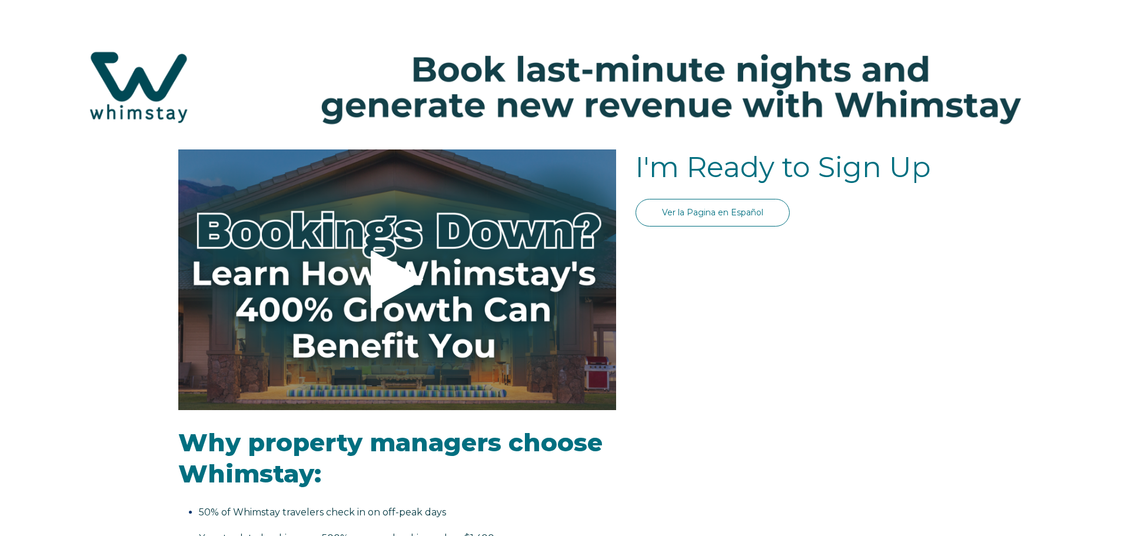
select select "PH"
select select "Standard"
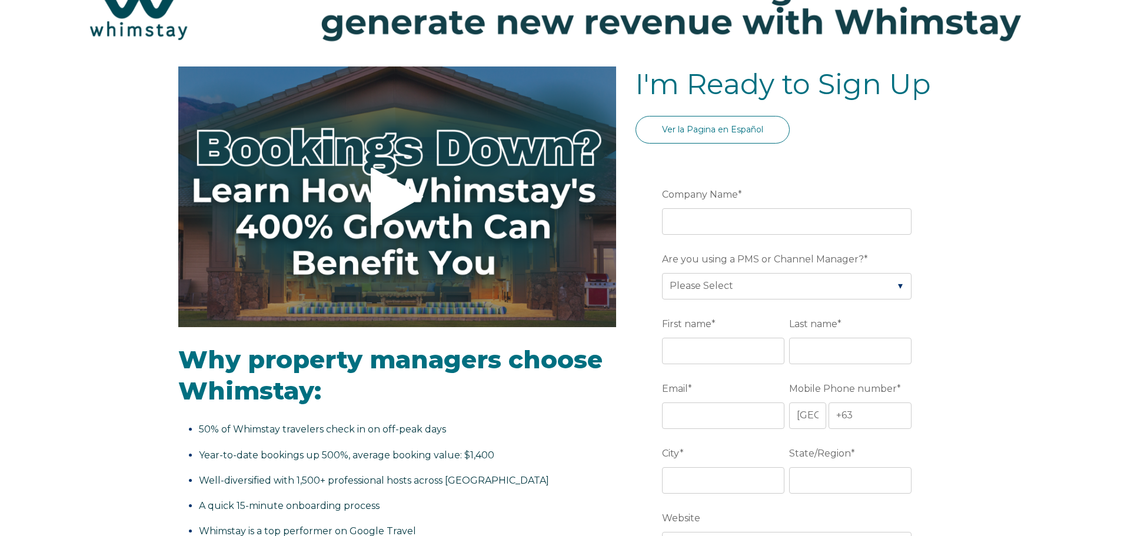
scroll to position [118, 0]
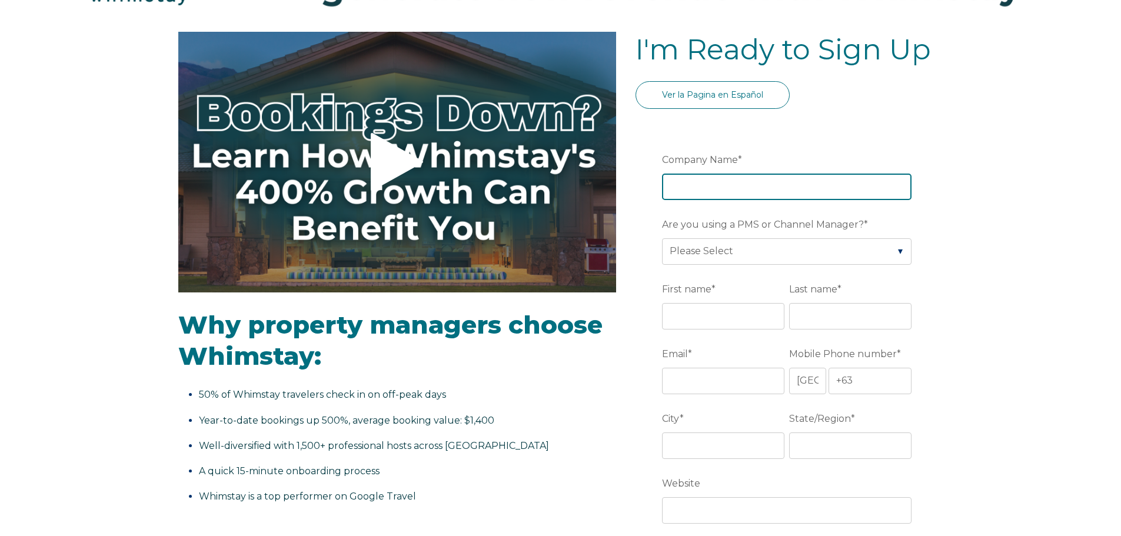
click at [752, 192] on input "Company Name *" at bounding box center [787, 187] width 250 height 26
type input "Rent Alliance"
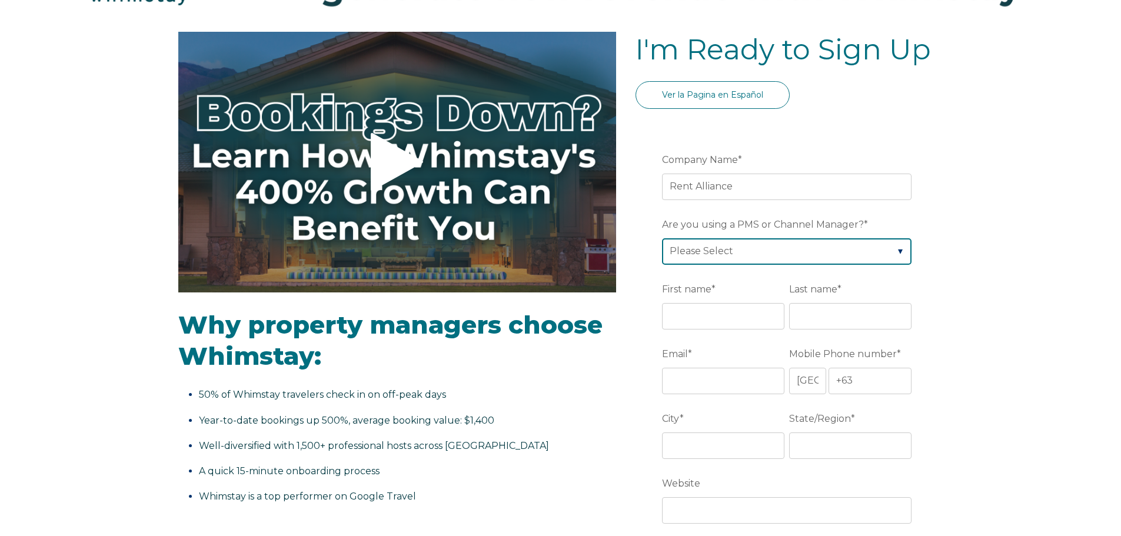
click at [762, 252] on select "Please Select Barefoot BookingPal Boost Brightside CiiRUS Escapia Guesty Hostaw…" at bounding box center [787, 251] width 250 height 26
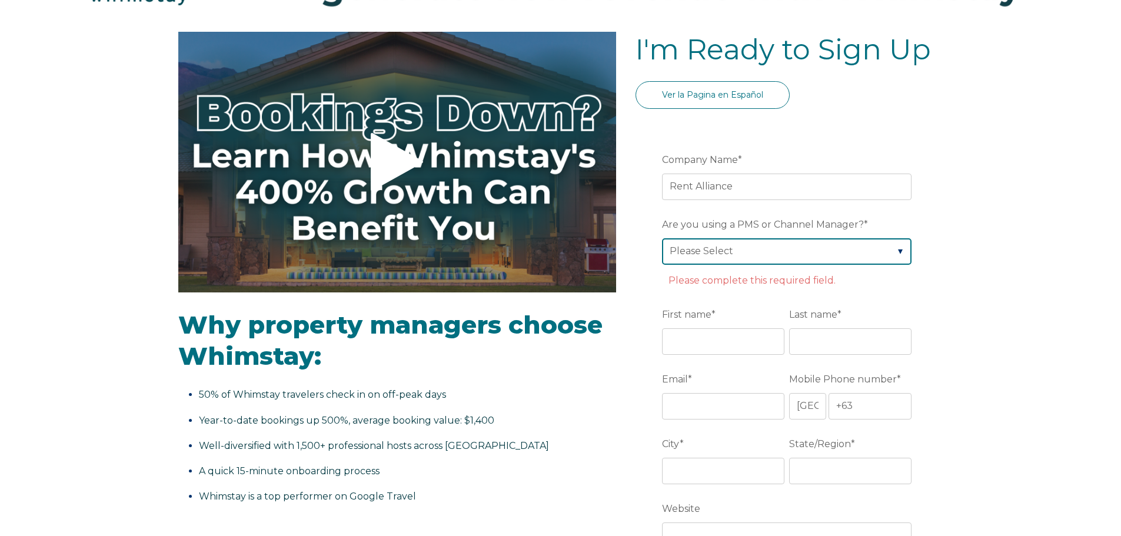
click at [898, 255] on select "Please Select Barefoot BookingPal Boost Brightside CiiRUS Escapia Guesty Hostaw…" at bounding box center [787, 251] width 250 height 26
select select "Guesty"
click at [662, 238] on select "Please Select Barefoot BookingPal Boost Brightside CiiRUS Escapia Guesty Hostaw…" at bounding box center [787, 251] width 250 height 26
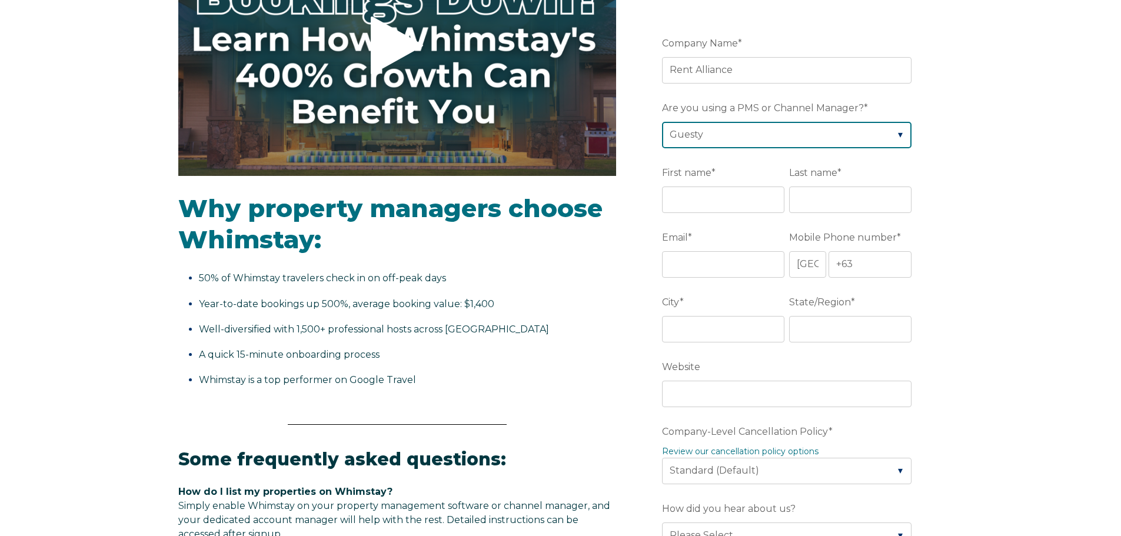
scroll to position [235, 0]
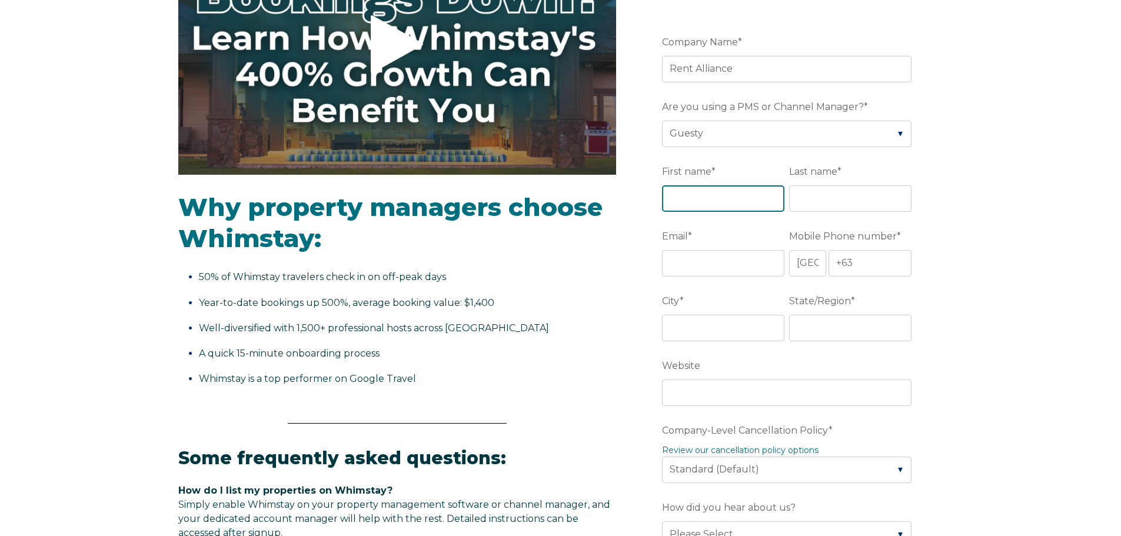
click at [751, 211] on input "First name *" at bounding box center [723, 198] width 122 height 26
type input "Rent"
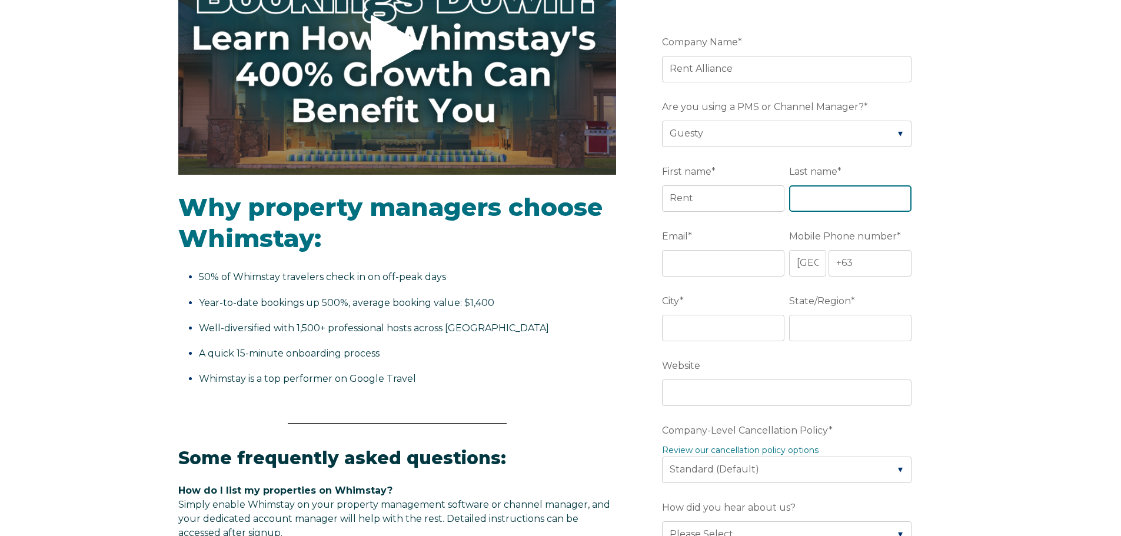
click at [823, 204] on input "Last name *" at bounding box center [850, 198] width 122 height 26
type input "Alliance"
click at [743, 258] on input "Email *" at bounding box center [723, 263] width 122 height 26
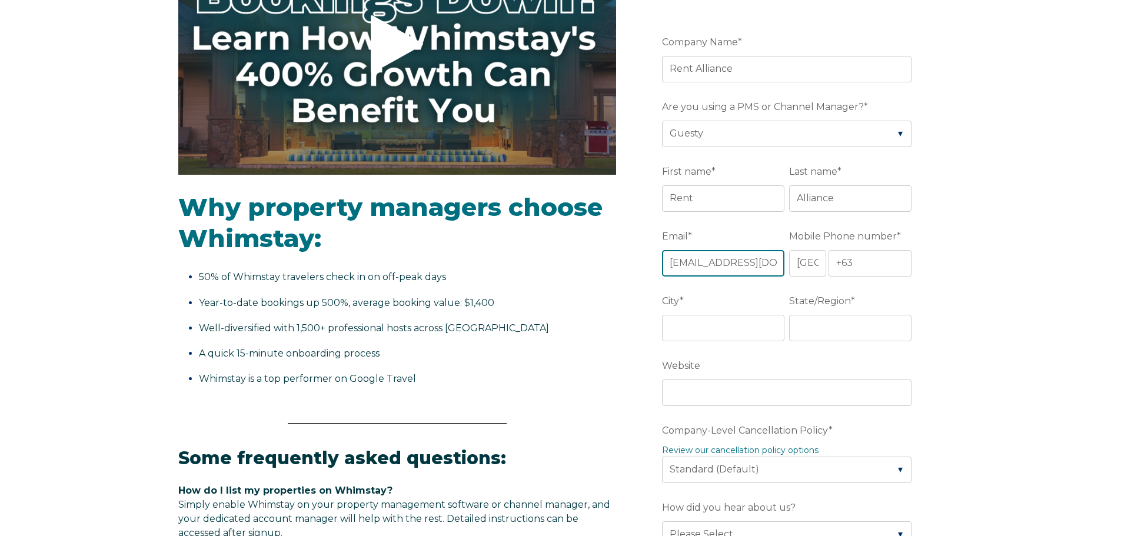
scroll to position [0, 2]
type input "[EMAIL_ADDRESS][DOMAIN_NAME]"
click at [814, 270] on select "* [GEOGRAPHIC_DATA] (‫[GEOGRAPHIC_DATA]‬‎) [GEOGRAPHIC_DATA] ([GEOGRAPHIC_DATA]…" at bounding box center [807, 263] width 36 height 26
select select "US"
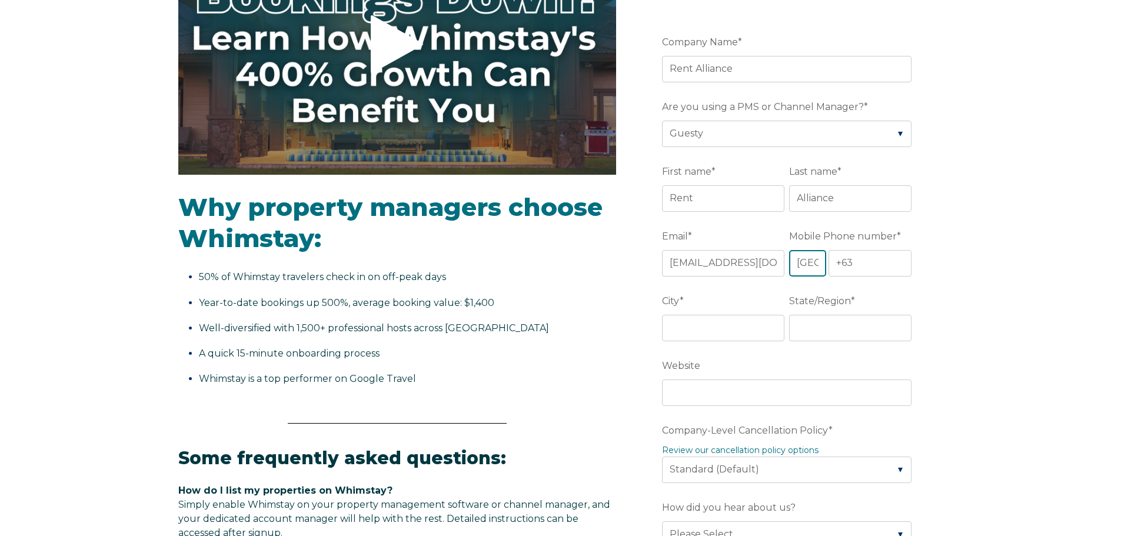
click at [789, 250] on select "* [GEOGRAPHIC_DATA] (‫[GEOGRAPHIC_DATA]‬‎) [GEOGRAPHIC_DATA] ([GEOGRAPHIC_DATA]…" at bounding box center [807, 263] width 36 height 26
click at [859, 263] on input "+1" at bounding box center [871, 263] width 84 height 26
type input "[PHONE_NUMBER]"
click at [733, 335] on input "City *" at bounding box center [723, 328] width 122 height 26
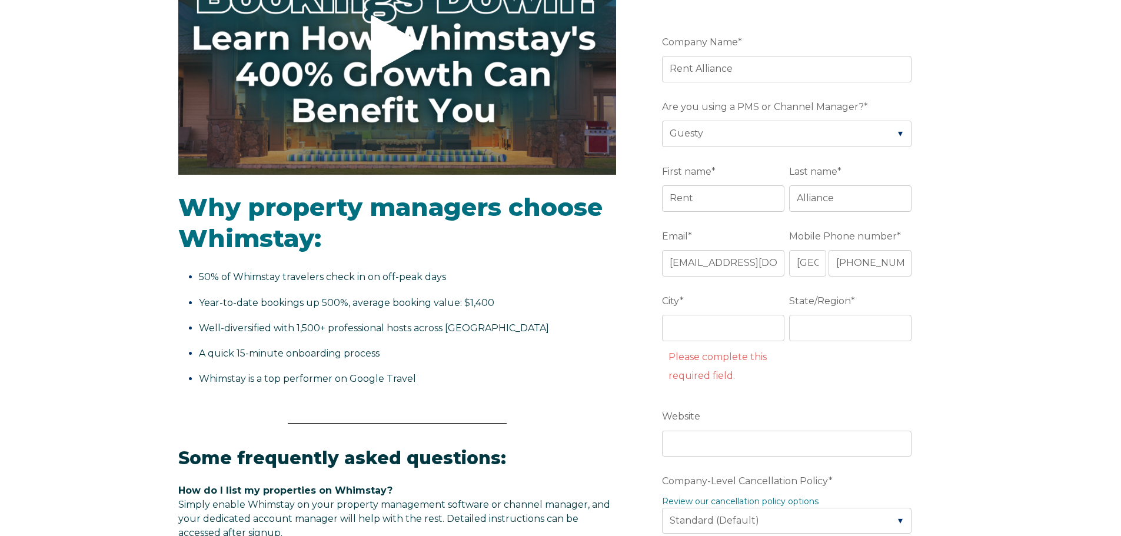
click at [949, 290] on div "Video player - SSOB Pitch Vid Thumbnail - Click to play video Why property mana…" at bounding box center [560, 500] width 1121 height 1172
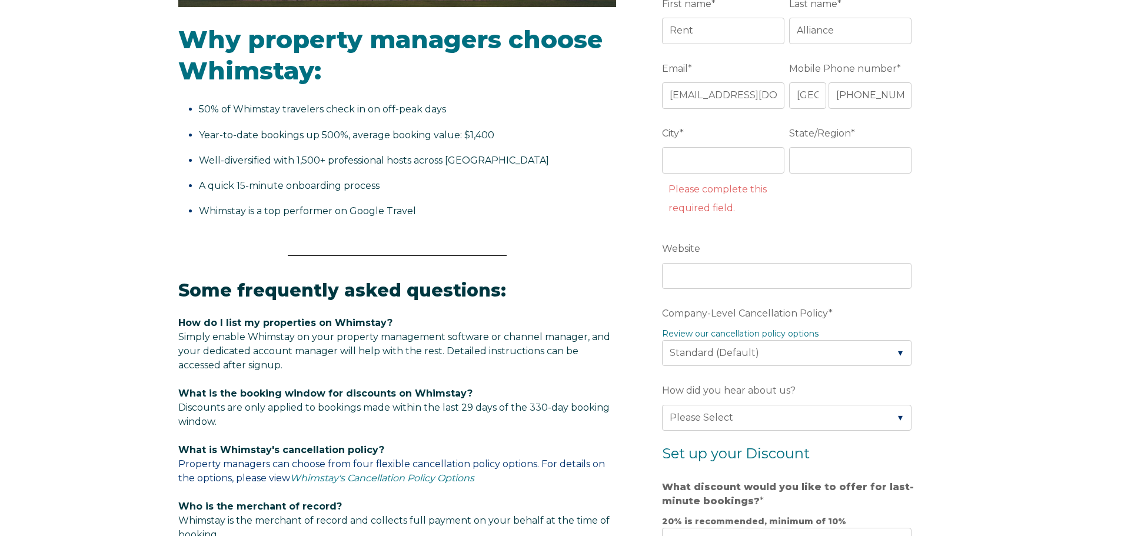
scroll to position [412, 0]
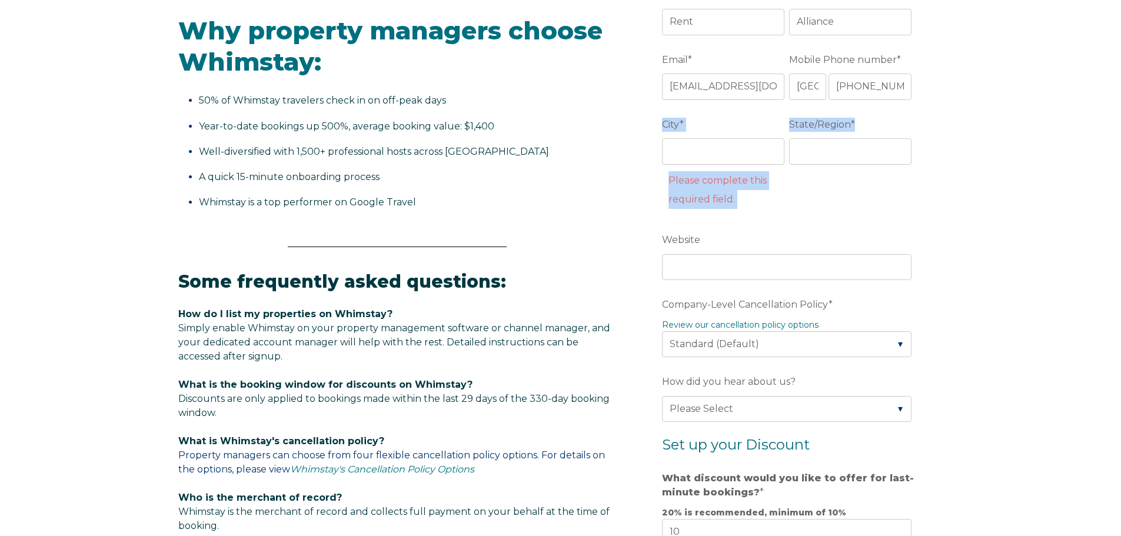
drag, startPoint x: 664, startPoint y: 124, endPoint x: 872, endPoint y: 121, distance: 207.8
click at [872, 121] on fieldset "City * Please complete this required field. State/Region *" at bounding box center [789, 171] width 254 height 115
click at [864, 204] on fieldset "City * Please complete this required field. State/Region *" at bounding box center [789, 171] width 254 height 115
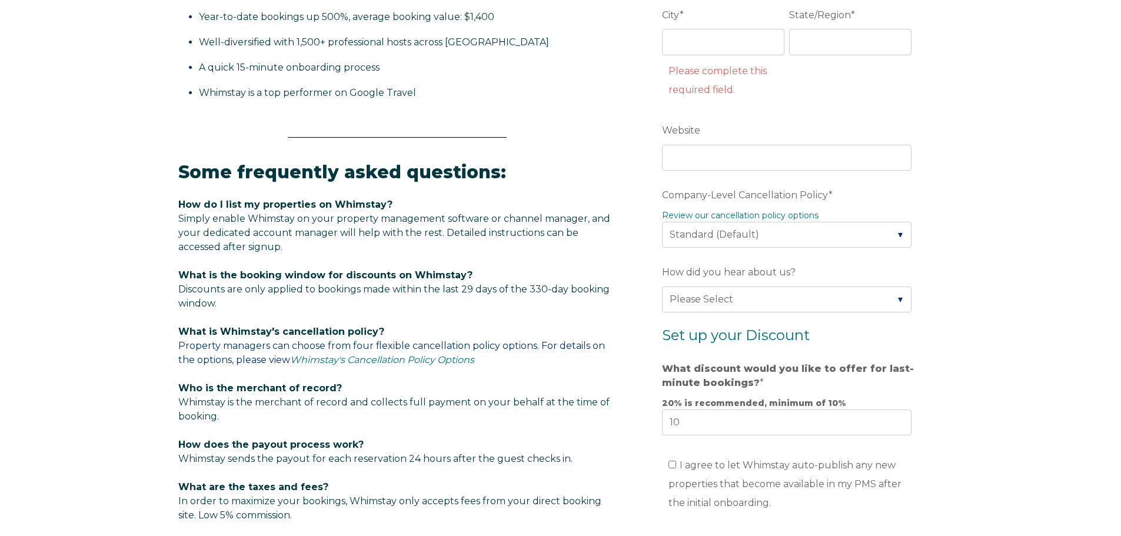
scroll to position [530, 0]
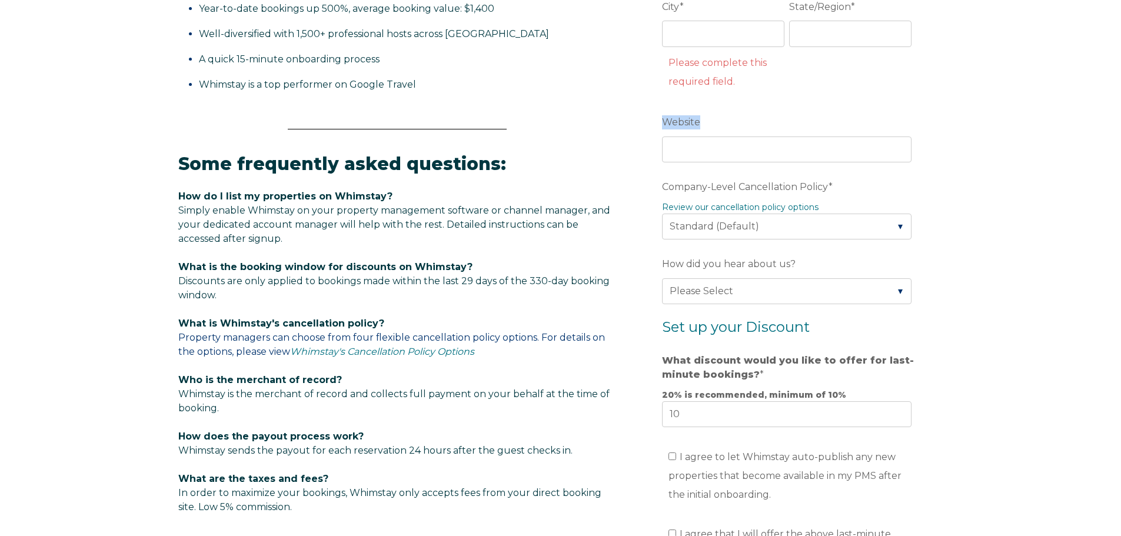
drag, startPoint x: 708, startPoint y: 127, endPoint x: 655, endPoint y: 126, distance: 53.6
click at [655, 126] on form "Company Name * Rent Alliance Are you using a PMS or Channel Manager? * Please S…" at bounding box center [789, 228] width 307 height 1034
copy span "Website"
drag, startPoint x: 838, startPoint y: 186, endPoint x: 651, endPoint y: 192, distance: 187.3
click at [651, 192] on form "Company Name * Rent Alliance Are you using a PMS or Channel Manager? * Please S…" at bounding box center [789, 228] width 307 height 1034
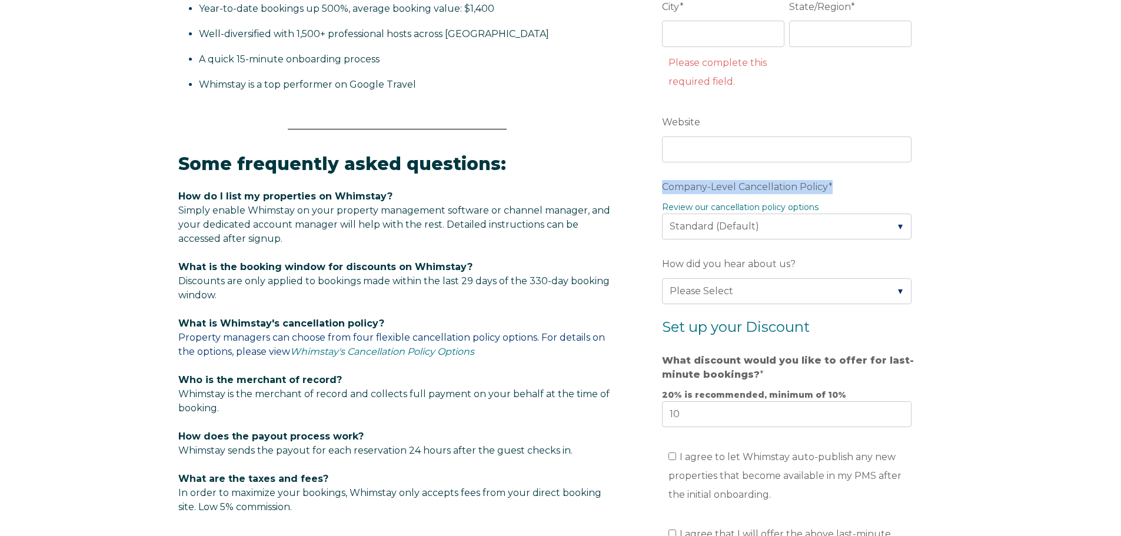
copy label "Company-Level Cancellation Policy *"
drag, startPoint x: 1017, startPoint y: 247, endPoint x: 935, endPoint y: 251, distance: 81.9
click at [1017, 247] on div "Video player - SSOB Pitch Vid Thumbnail - Click to play video Why property mana…" at bounding box center [560, 206] width 1121 height 1172
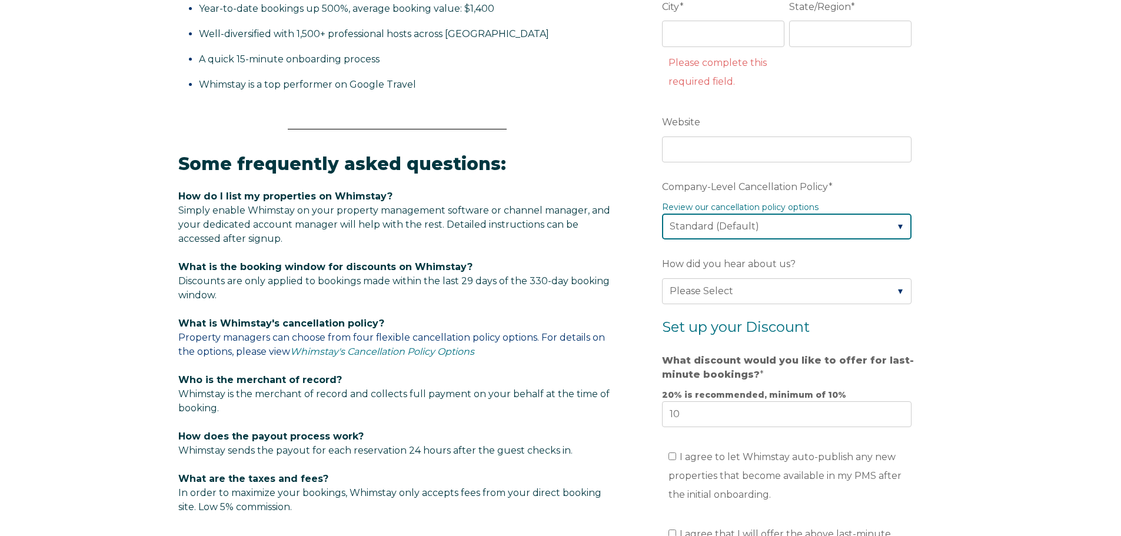
click at [883, 218] on select "Please Select Partial Standard (Default) Moderate Strict" at bounding box center [787, 227] width 250 height 26
click at [968, 222] on div "Video player - SSOB Pitch Vid Thumbnail - Click to play video Why property mana…" at bounding box center [560, 206] width 1121 height 1172
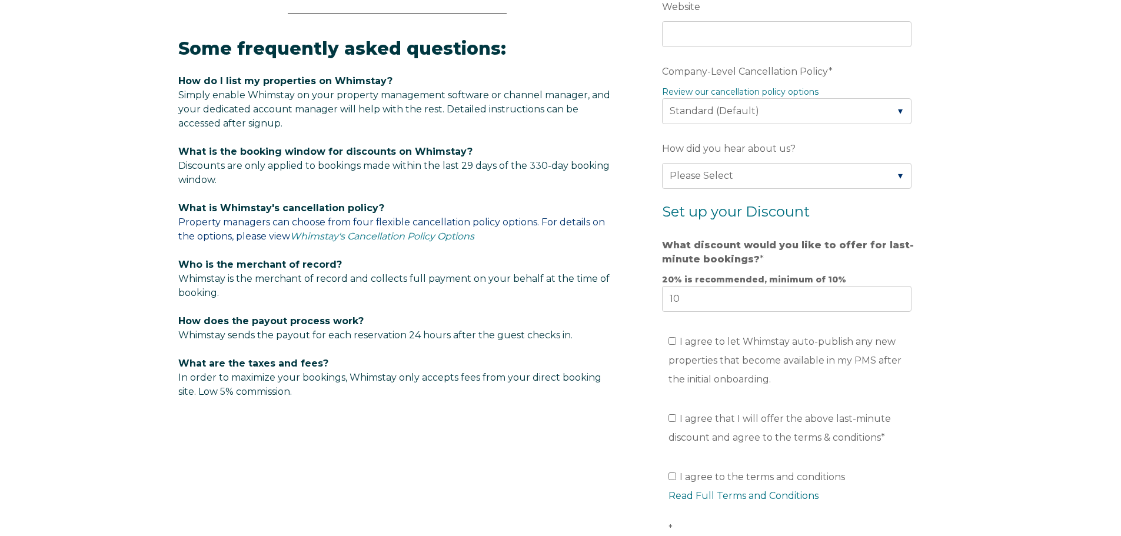
scroll to position [648, 0]
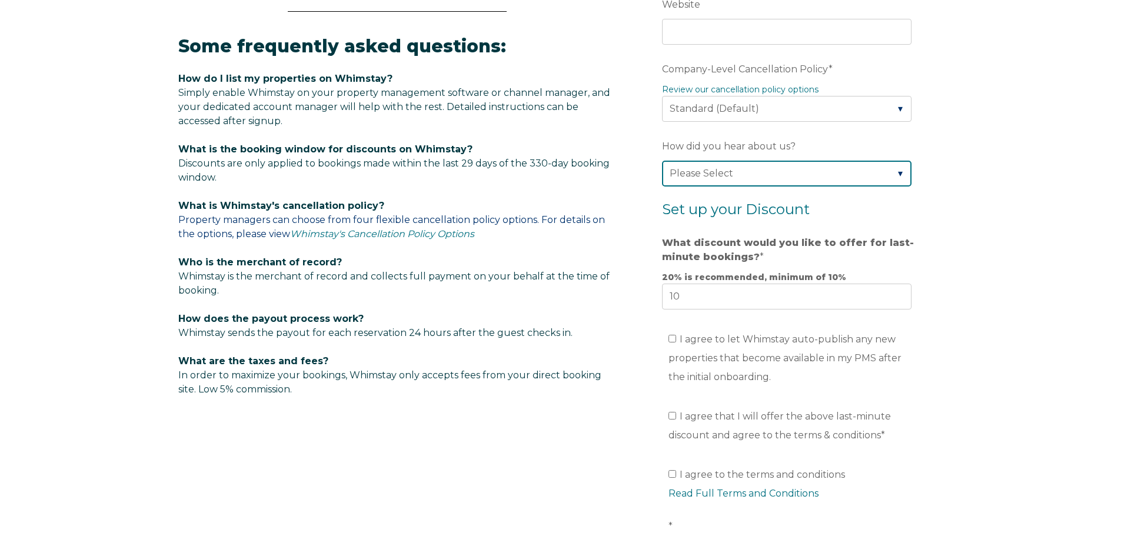
click at [902, 182] on select "Please Select Found Whimstay through a Google search Direct outreach from a Whi…" at bounding box center [787, 174] width 250 height 26
select select "Other"
click at [662, 161] on select "Please Select Found Whimstay through a Google search Direct outreach from a Whi…" at bounding box center [787, 174] width 250 height 26
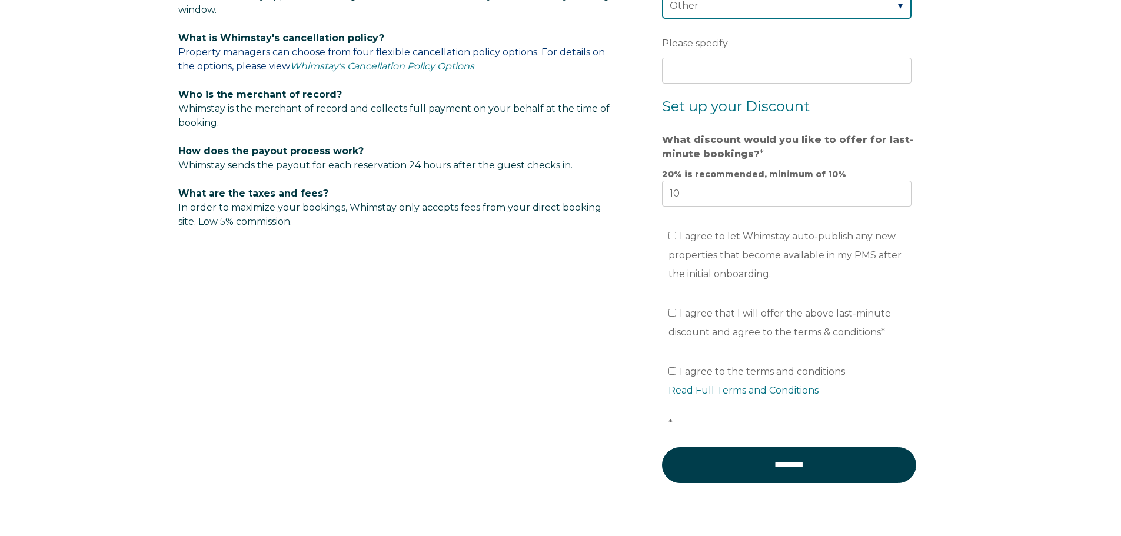
scroll to position [824, 0]
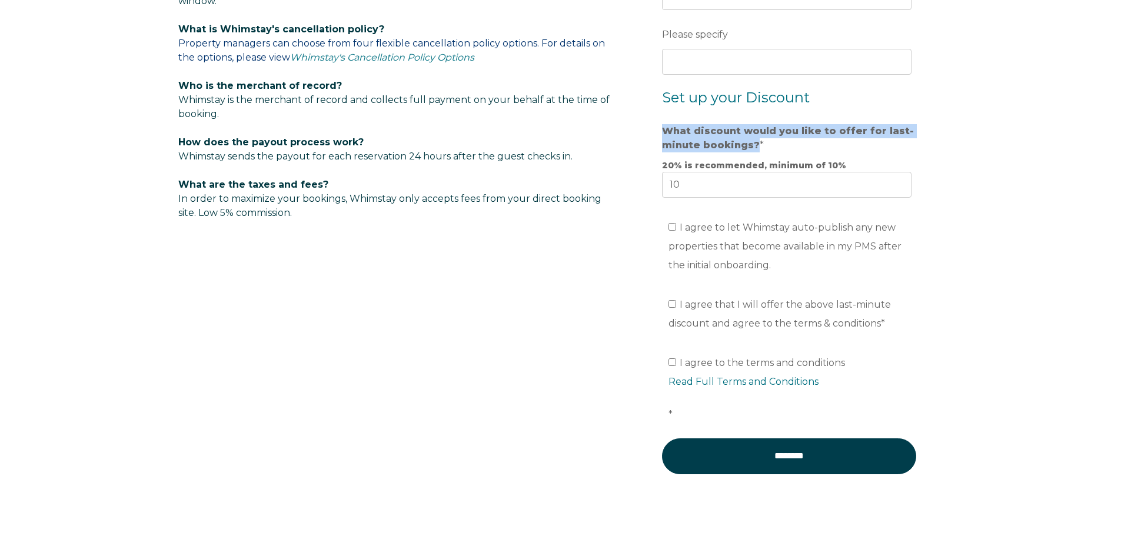
drag, startPoint x: 663, startPoint y: 128, endPoint x: 752, endPoint y: 148, distance: 91.0
click at [752, 148] on strong "What discount would you like to offer for last-minute bookings?" at bounding box center [788, 137] width 252 height 25
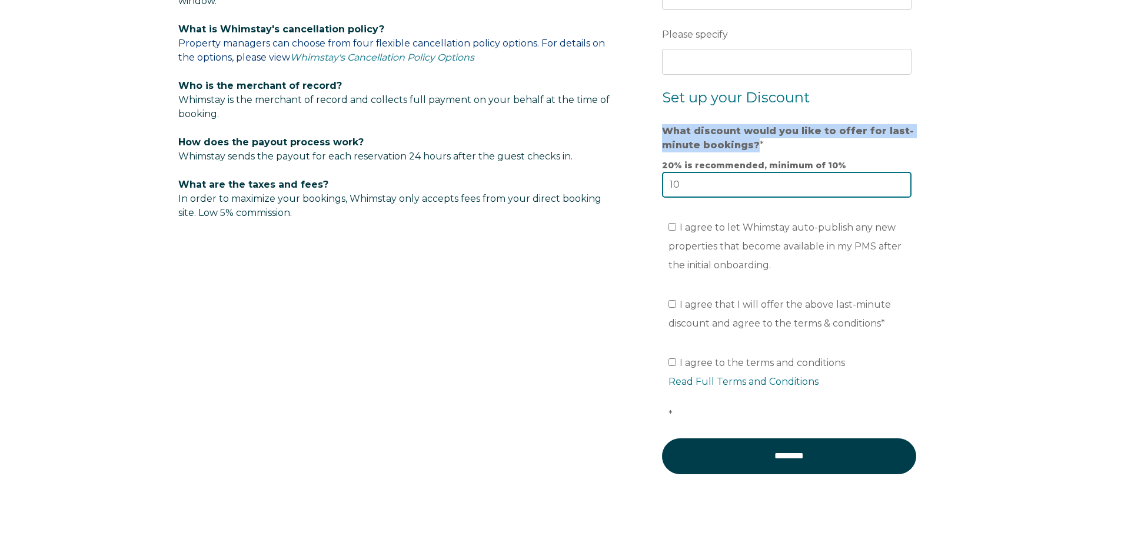
click at [752, 172] on input "10" at bounding box center [787, 185] width 250 height 26
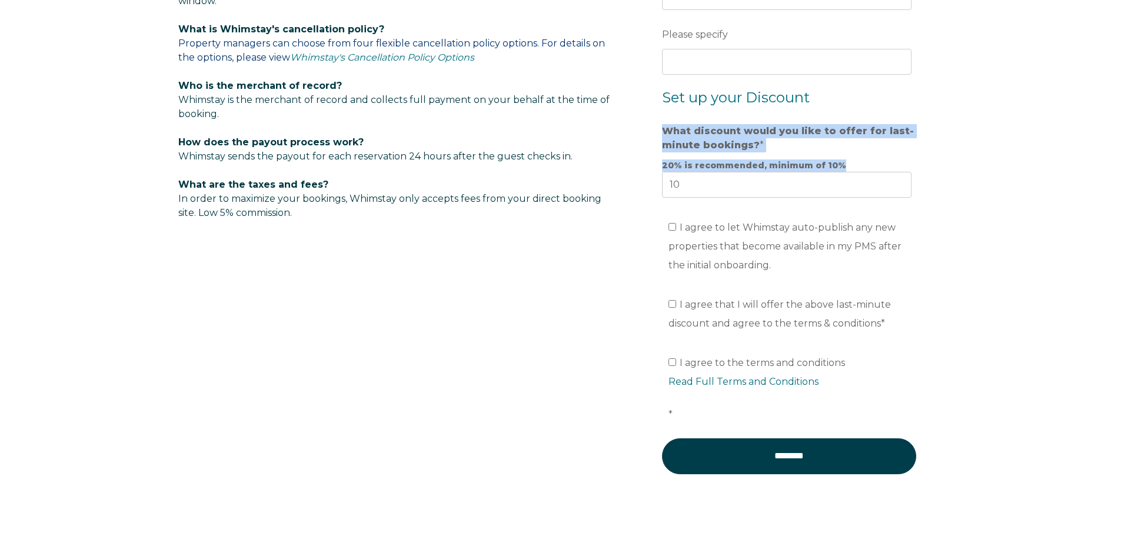
drag, startPoint x: 664, startPoint y: 128, endPoint x: 850, endPoint y: 161, distance: 188.8
copy div "What discount would you like to offer for last-minute bookings? * 20% is recomm…"
